Goal: Task Accomplishment & Management: Manage account settings

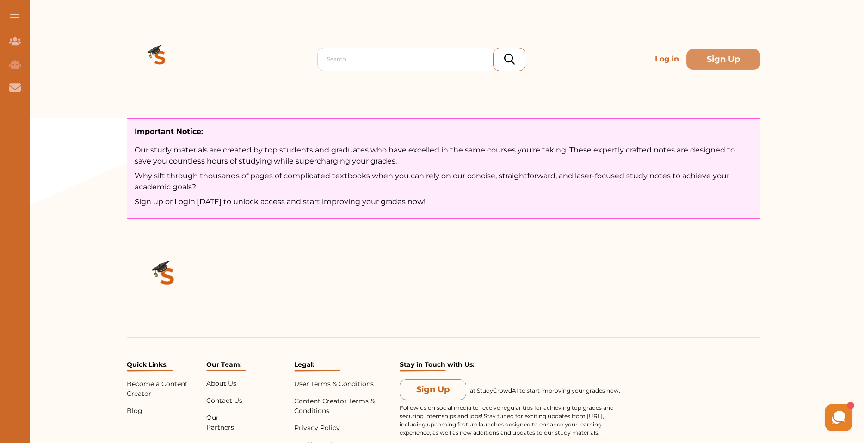
click at [667, 58] on p "Log in" at bounding box center [666, 59] width 31 height 18
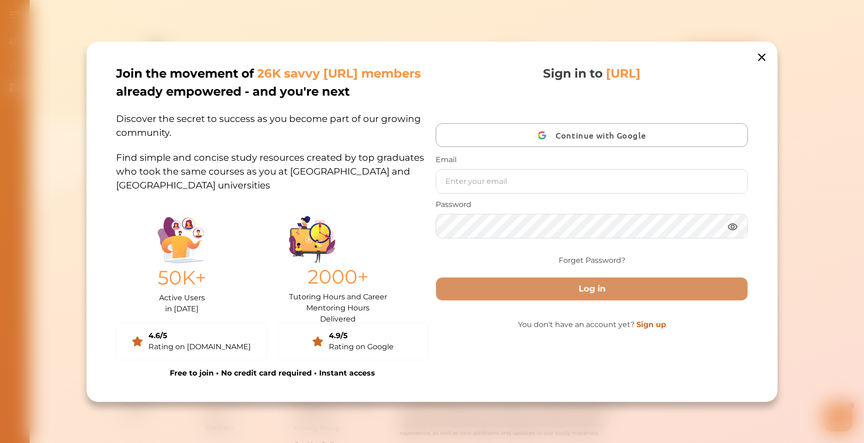
click at [571, 141] on span "Continue with Google" at bounding box center [602, 135] width 95 height 22
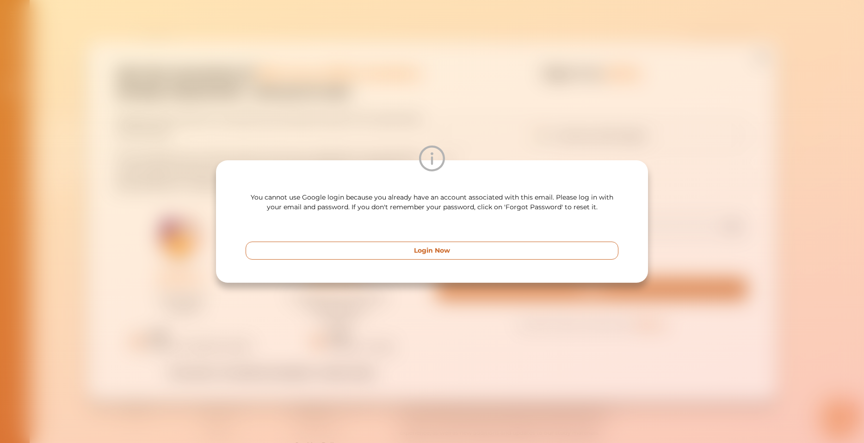
click at [410, 251] on button "Login Now" at bounding box center [431, 251] width 373 height 18
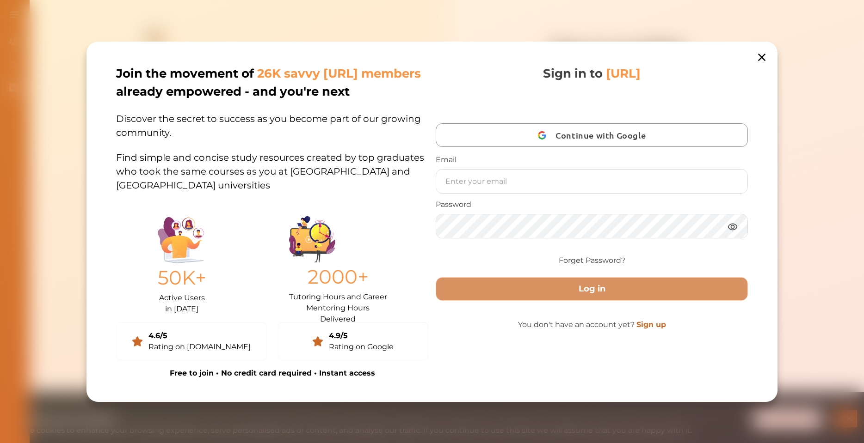
click at [641, 329] on link "Sign up" at bounding box center [651, 324] width 30 height 9
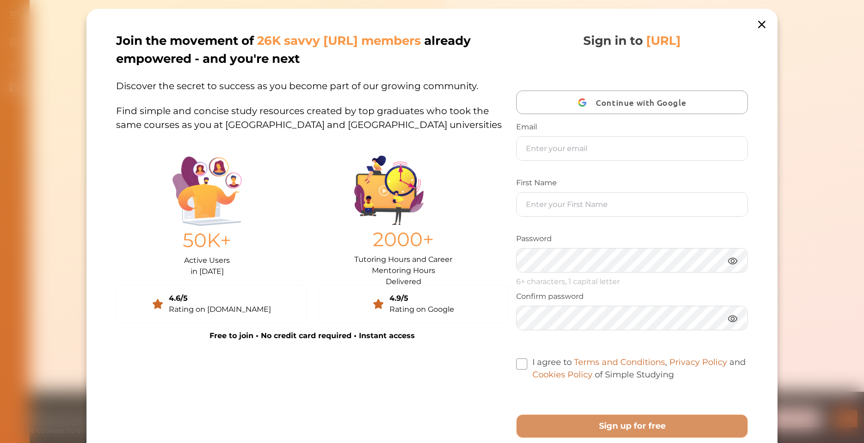
click at [595, 102] on span "Continue with Google" at bounding box center [642, 103] width 95 height 22
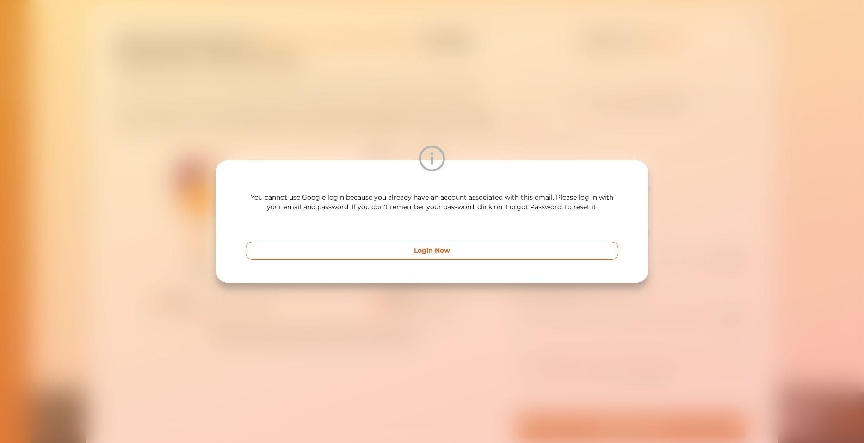
click at [474, 247] on button "Login Now" at bounding box center [431, 251] width 373 height 18
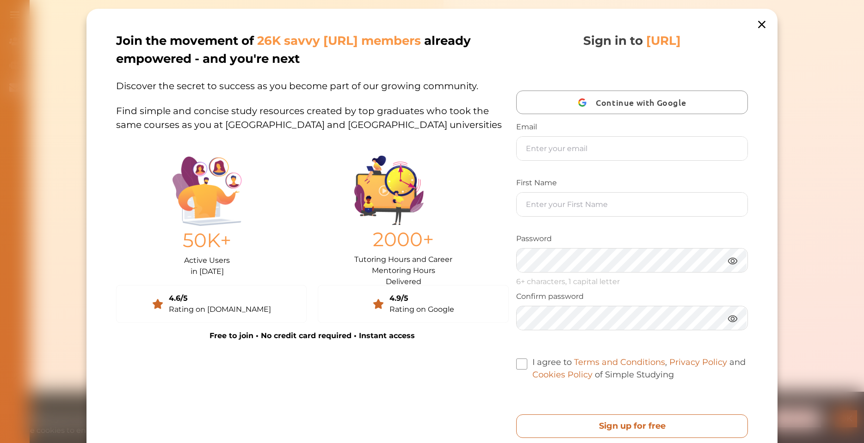
scroll to position [56, 0]
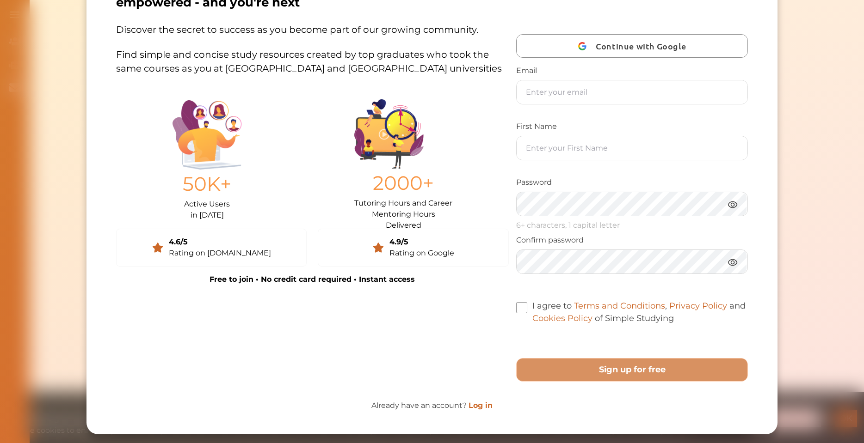
click at [476, 409] on link "Log in" at bounding box center [480, 405] width 24 height 9
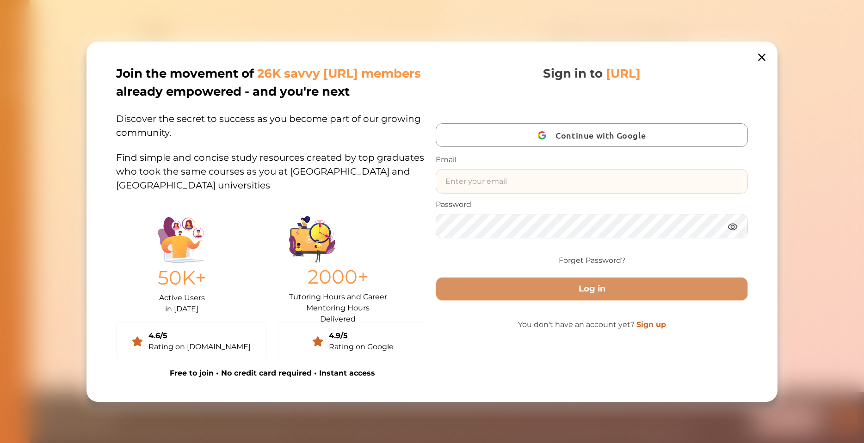
click at [474, 188] on input "text" at bounding box center [591, 182] width 311 height 24
type input "18Hibx.H@Gmail.com"
click at [435, 277] on button "Log in" at bounding box center [591, 289] width 312 height 24
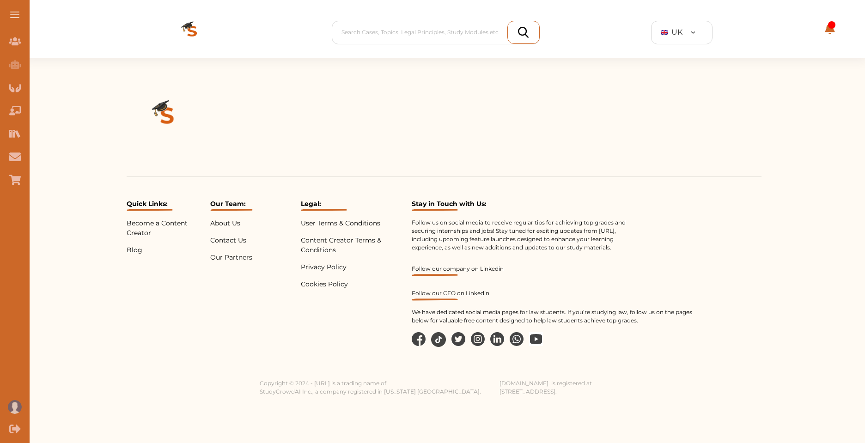
click at [831, 24] on span at bounding box center [831, 24] width 7 height 7
click at [422, 35] on div at bounding box center [438, 32] width 193 height 13
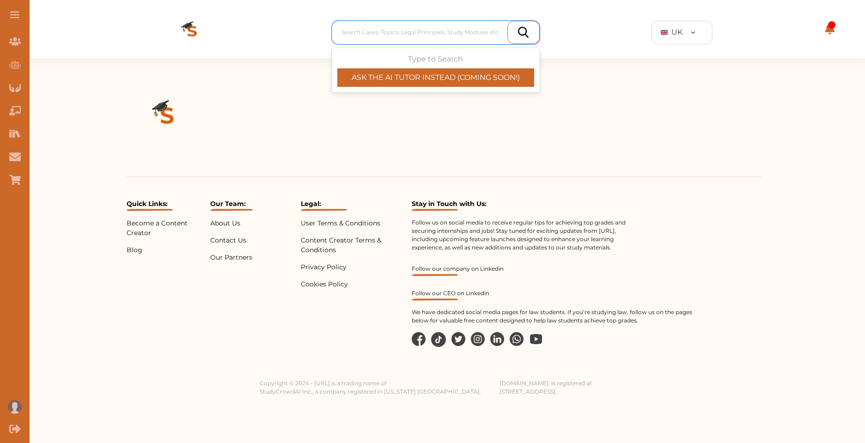
click at [411, 103] on div "Quick Links: Become a Content Creator Blog Our Team: About Us Contact Us Our Pa…" at bounding box center [444, 227] width 842 height 338
